Goal: Register for event/course

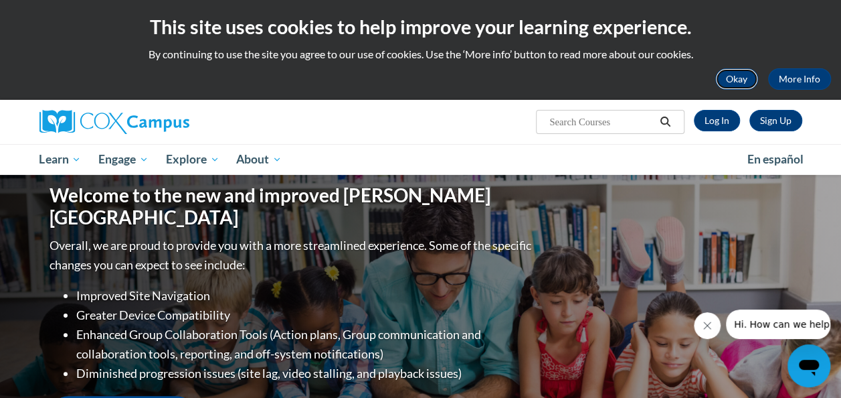
click at [745, 78] on button "Okay" at bounding box center [736, 78] width 43 height 21
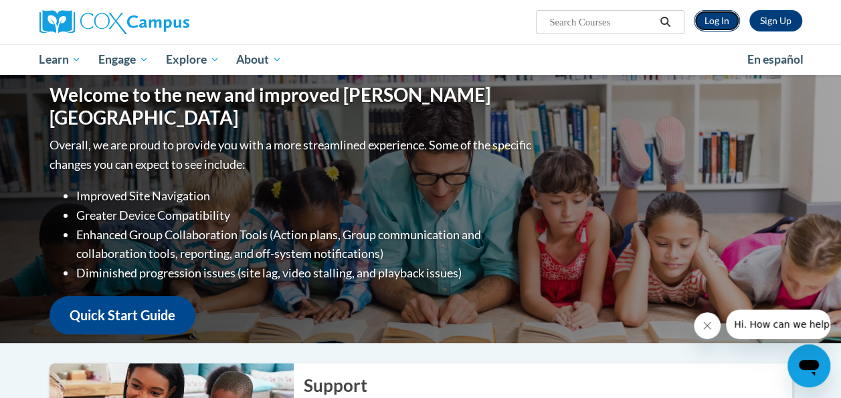
click at [717, 15] on link "Log In" at bounding box center [717, 20] width 46 height 21
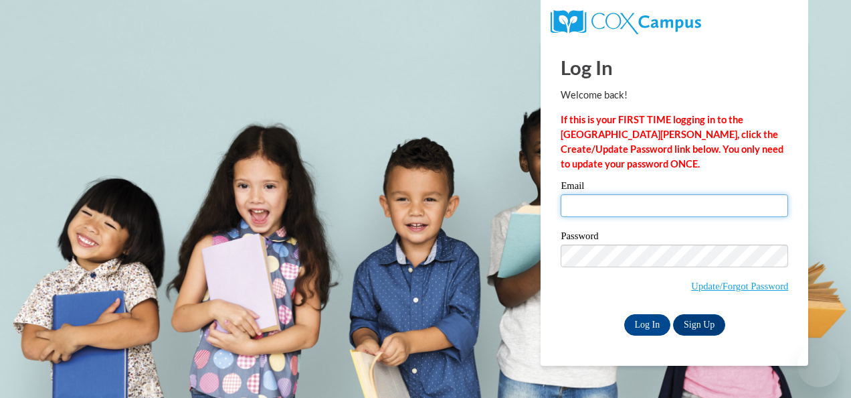
click at [668, 204] on input "Email" at bounding box center [675, 205] width 228 height 23
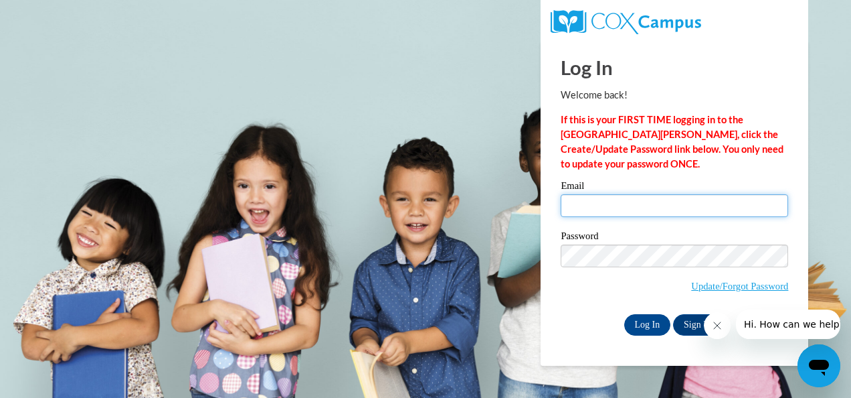
type input "courtneyfuller81@aol.com"
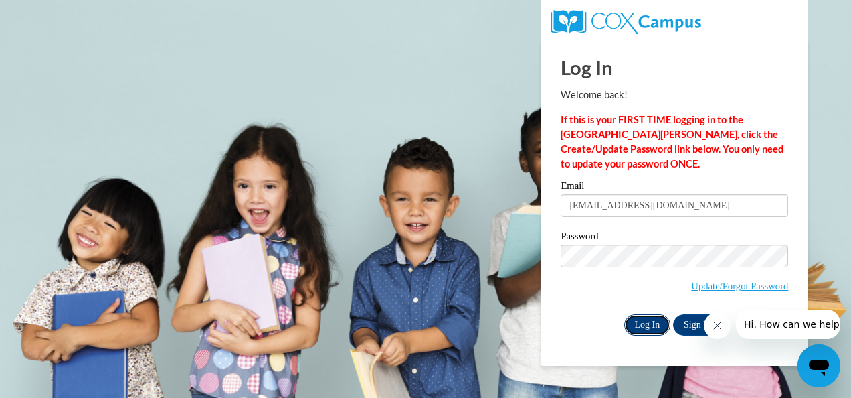
click at [647, 319] on input "Log In" at bounding box center [647, 324] width 47 height 21
click at [719, 326] on icon "Close message from company" at bounding box center [716, 325] width 11 height 11
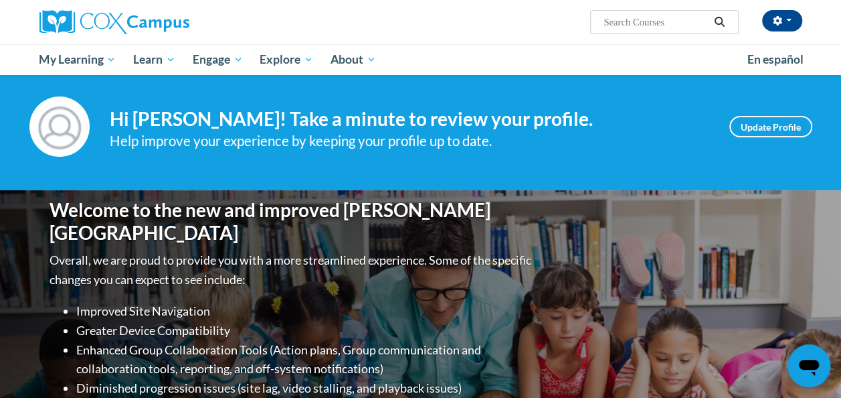
scroll to position [13, 0]
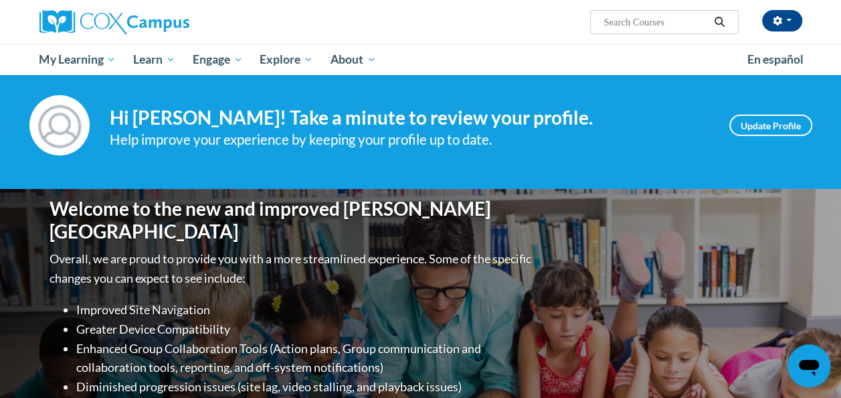
click at [630, 20] on input "Search..." at bounding box center [655, 22] width 107 height 16
type input "data driven instruction"
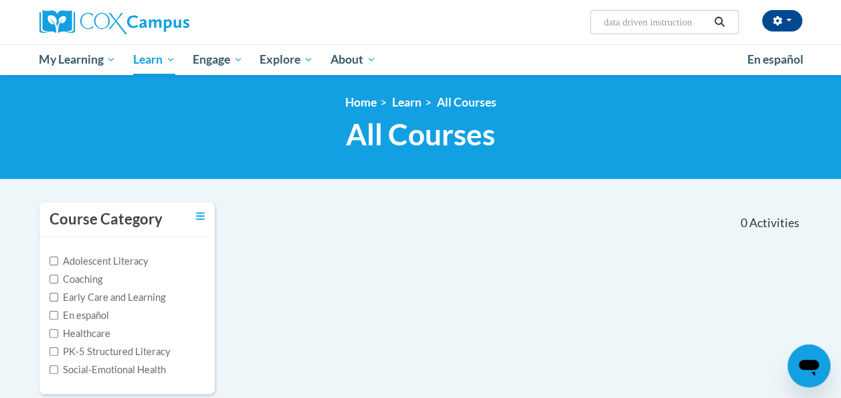
click at [701, 22] on input "data driven instruction" at bounding box center [655, 22] width 107 height 16
type input "data driven"
click at [715, 23] on icon "Search" at bounding box center [719, 22] width 12 height 10
click at [667, 24] on input "data driven" at bounding box center [655, 22] width 107 height 16
type input "data"
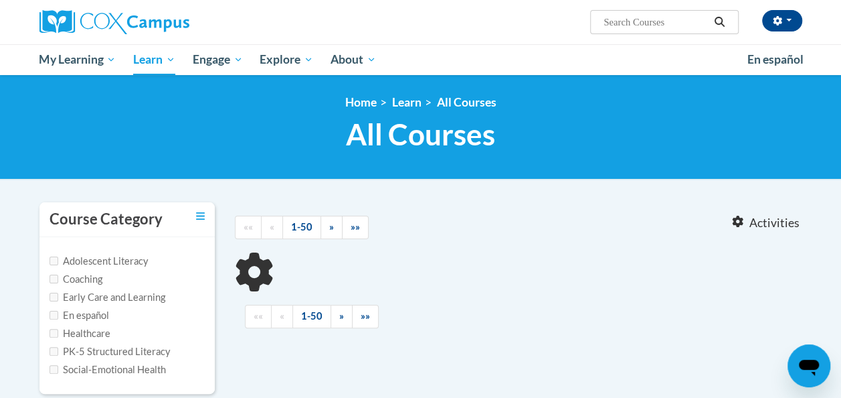
type input "data"
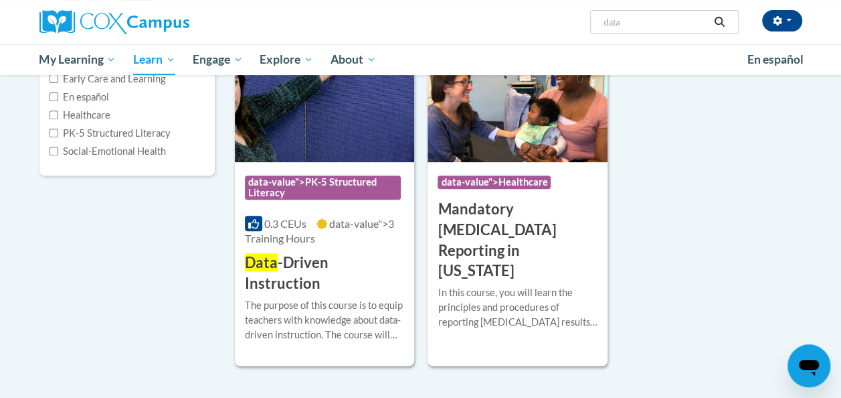
scroll to position [226, 0]
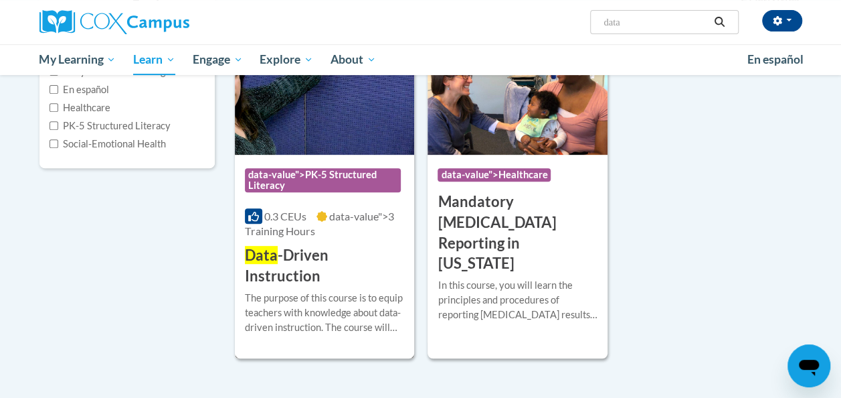
click at [340, 252] on h3 "Data -Driven Instruction" at bounding box center [324, 265] width 159 height 41
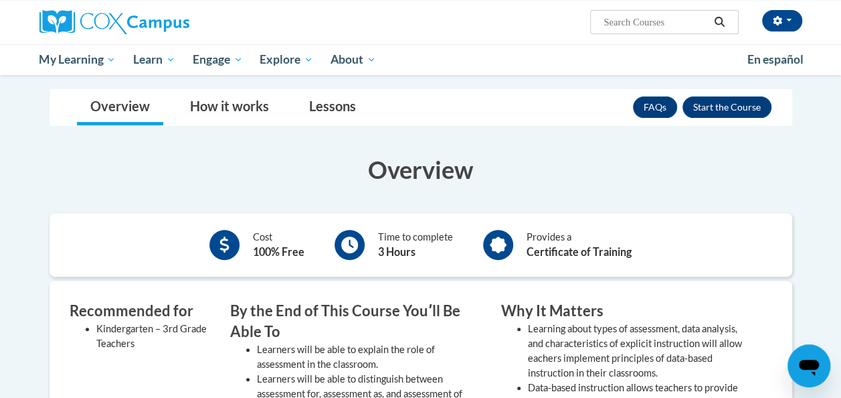
scroll to position [169, 0]
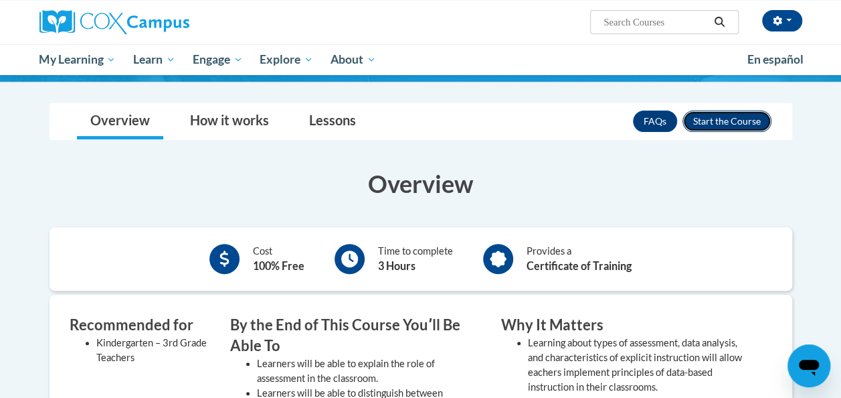
click at [720, 122] on button "Enroll" at bounding box center [727, 120] width 89 height 21
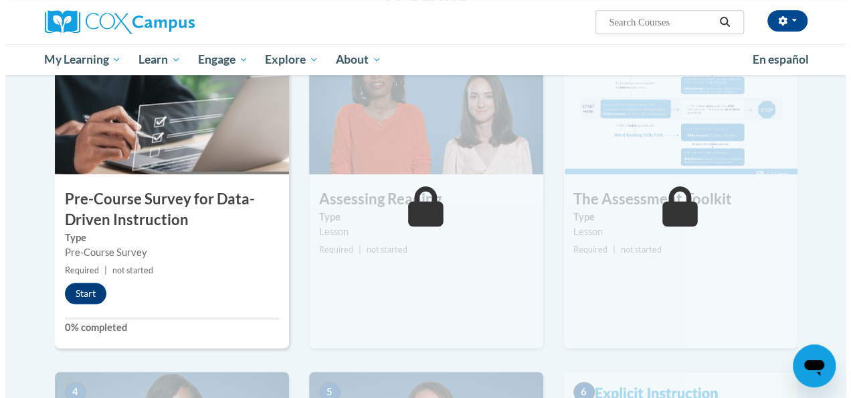
scroll to position [307, 0]
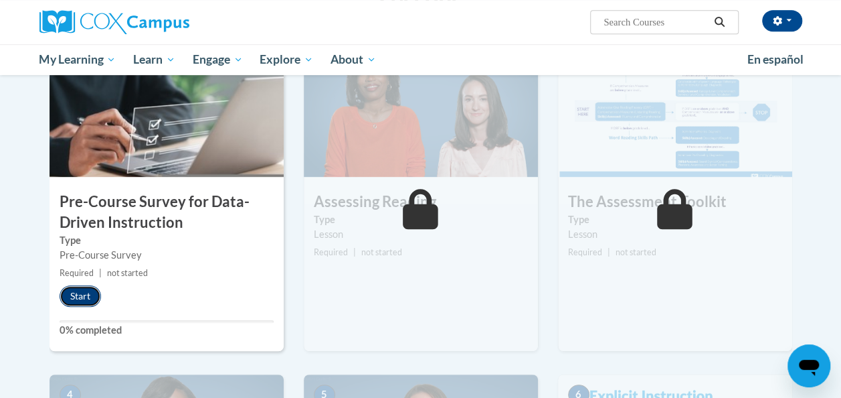
click at [78, 299] on button "Start" at bounding box center [80, 295] width 41 height 21
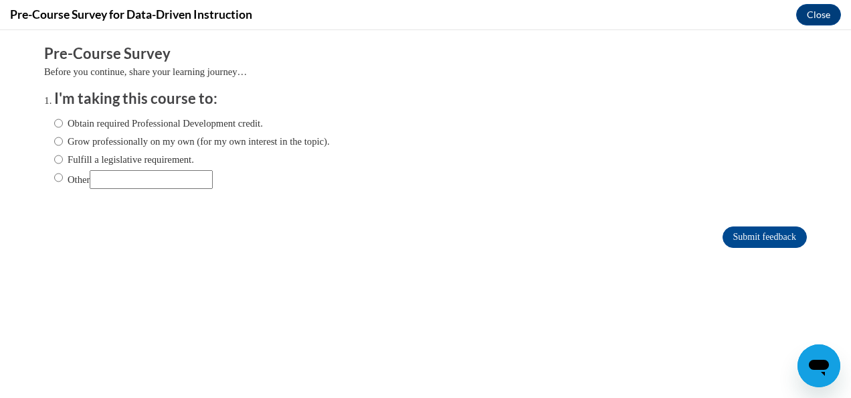
scroll to position [0, 0]
click at [154, 127] on label "Obtain required Professional Development credit." at bounding box center [158, 123] width 209 height 15
click at [63, 127] on input "Obtain required Professional Development credit." at bounding box center [58, 123] width 9 height 15
radio input "true"
click at [760, 236] on input "Submit feedback" at bounding box center [765, 236] width 84 height 21
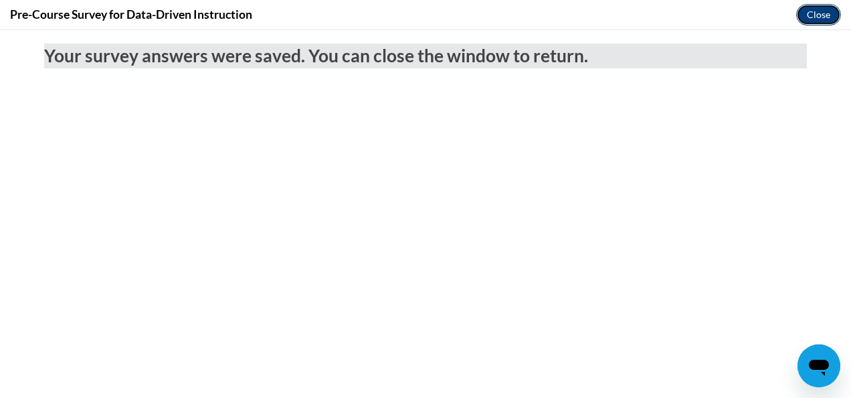
click at [817, 12] on button "Close" at bounding box center [818, 14] width 45 height 21
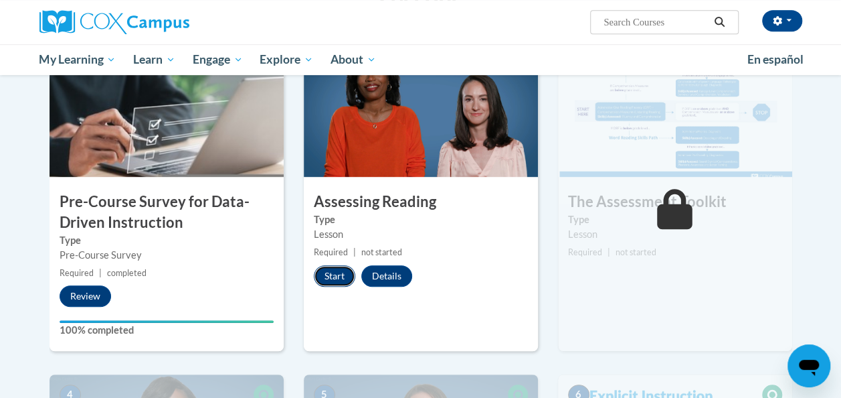
click at [343, 273] on button "Start" at bounding box center [334, 275] width 41 height 21
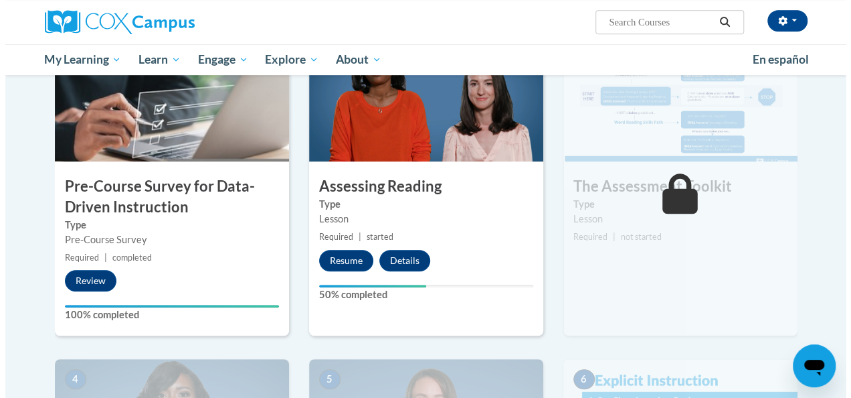
scroll to position [323, 0]
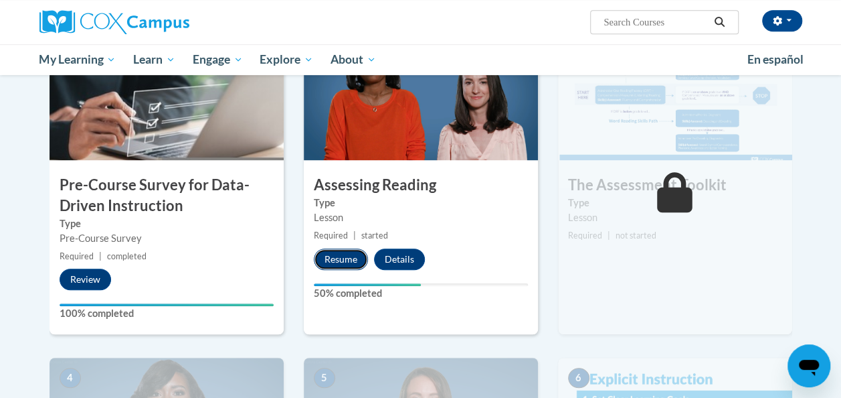
click at [340, 259] on button "Resume" at bounding box center [341, 258] width 54 height 21
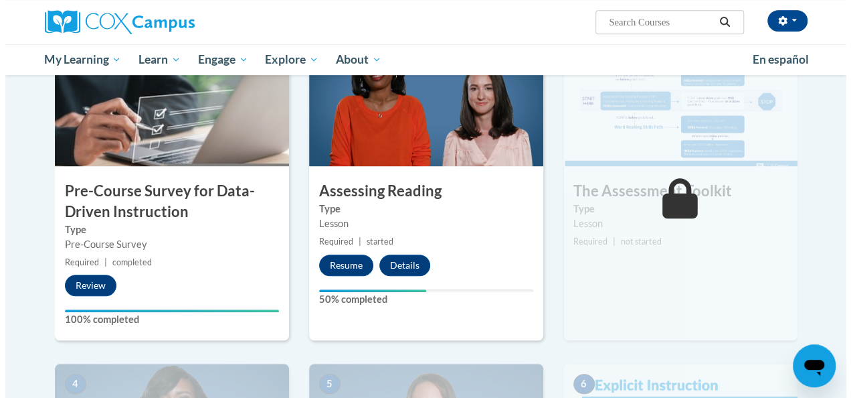
scroll to position [319, 0]
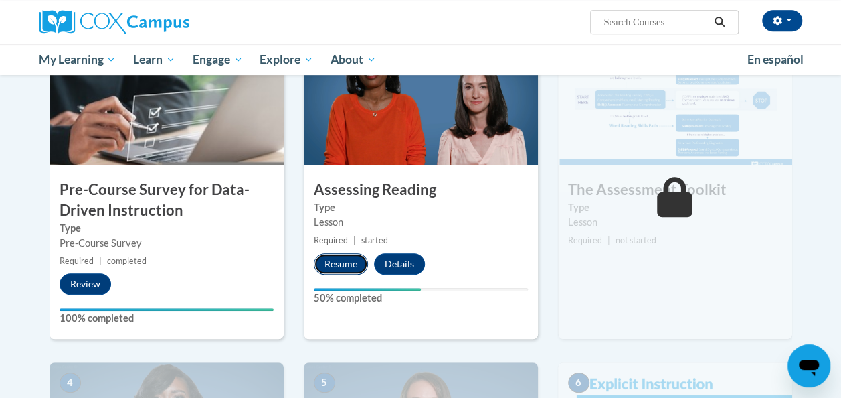
click at [336, 261] on button "Resume" at bounding box center [341, 263] width 54 height 21
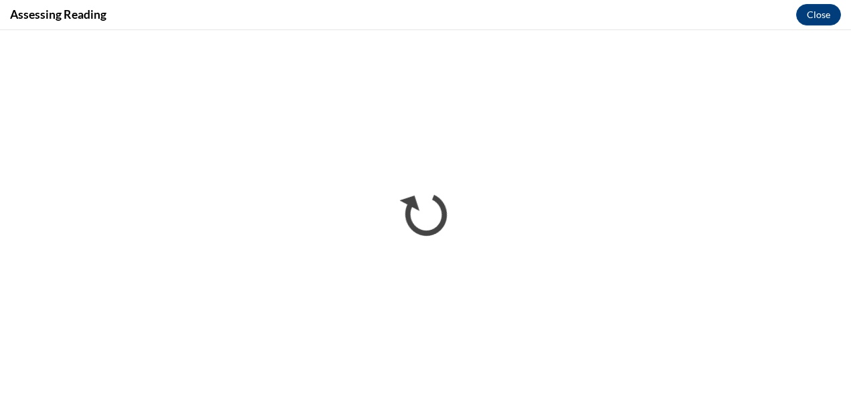
scroll to position [0, 0]
